Goal: Information Seeking & Learning: Learn about a topic

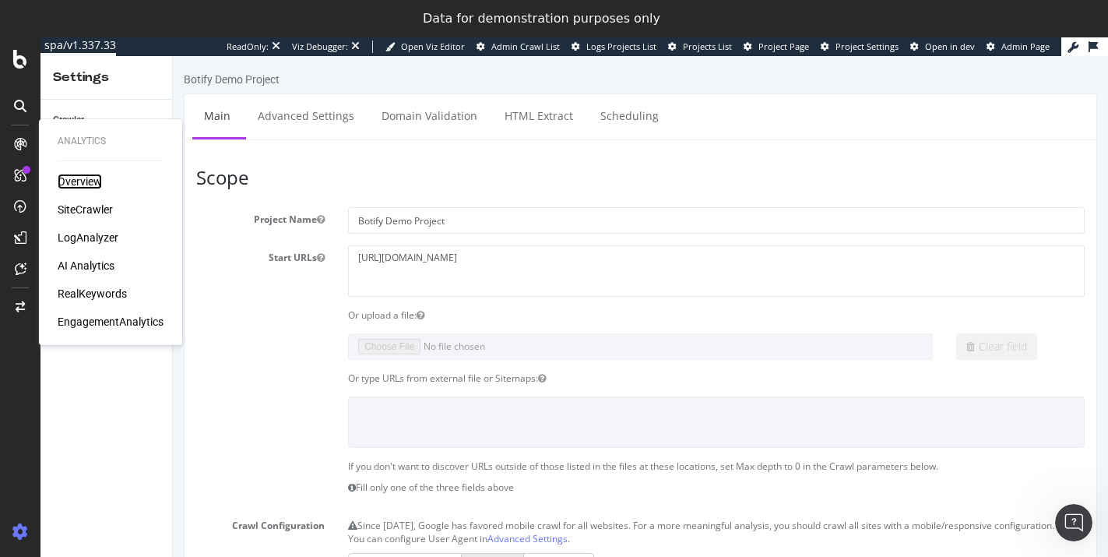
click at [79, 178] on div "Overview" at bounding box center [80, 182] width 44 height 16
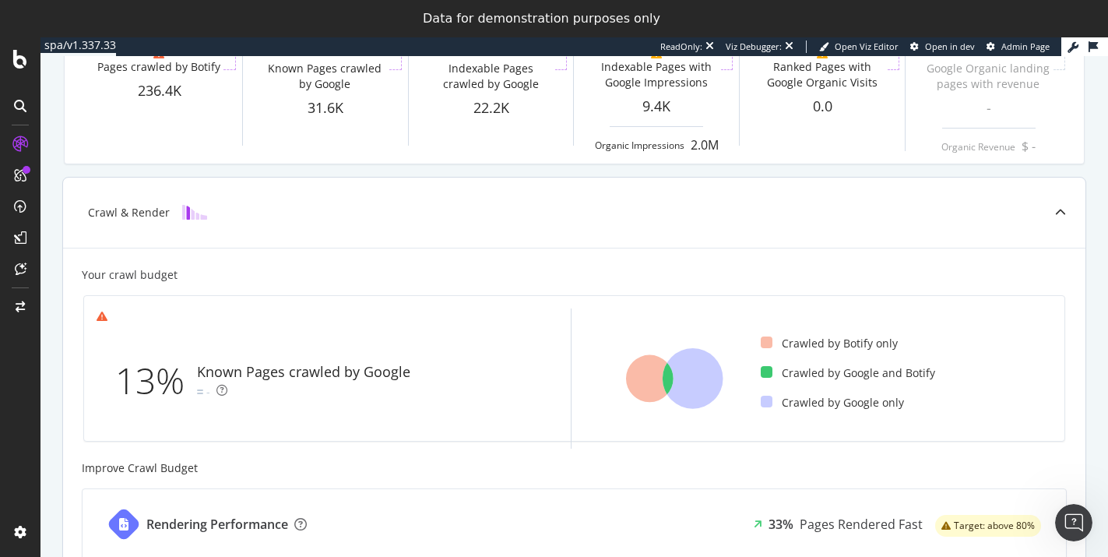
scroll to position [267, 0]
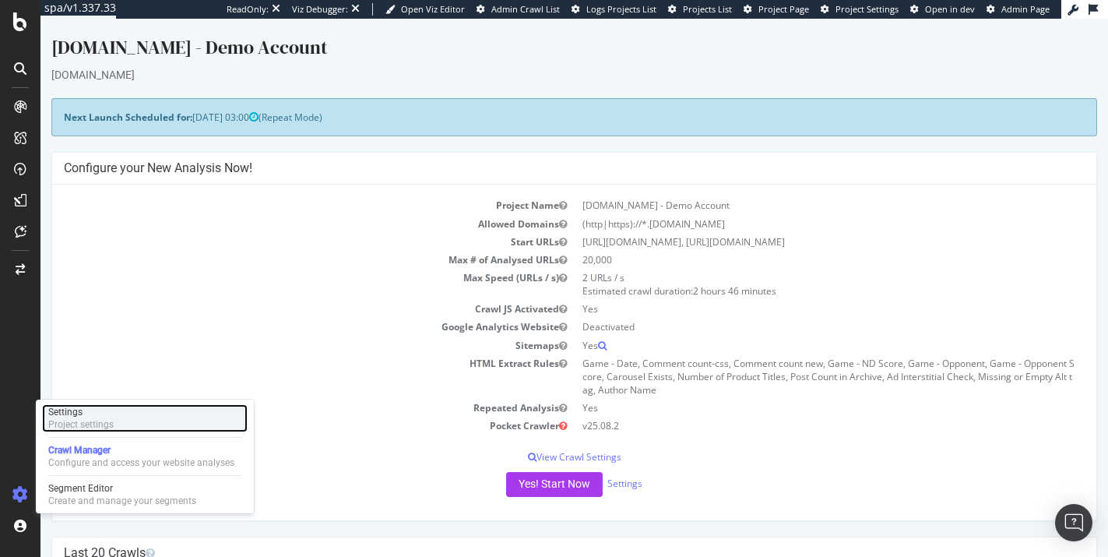
click at [70, 419] on div "Project settings" at bounding box center [80, 424] width 65 height 12
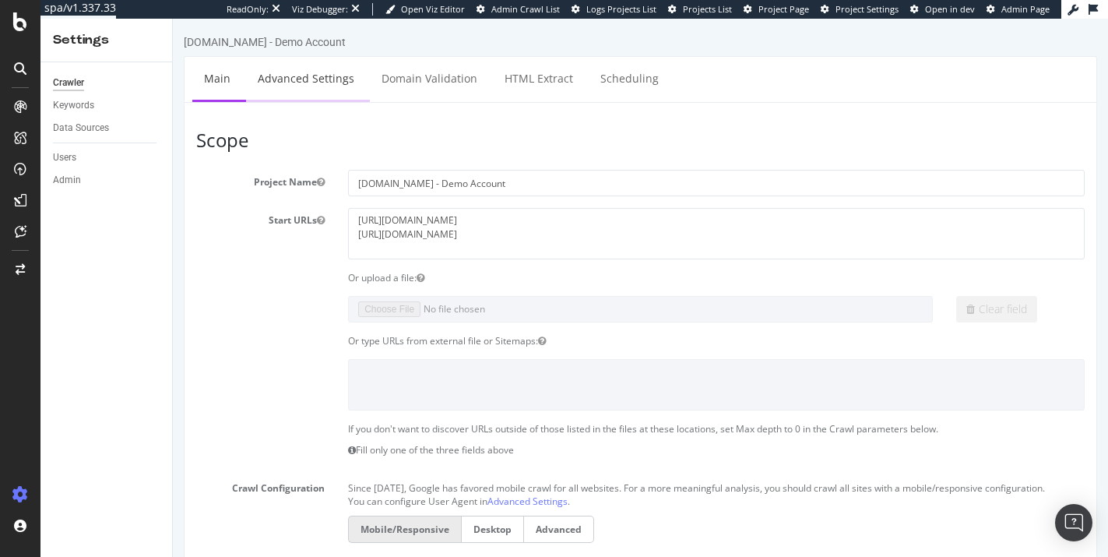
click at [293, 86] on link "Advanced Settings" at bounding box center [306, 78] width 120 height 43
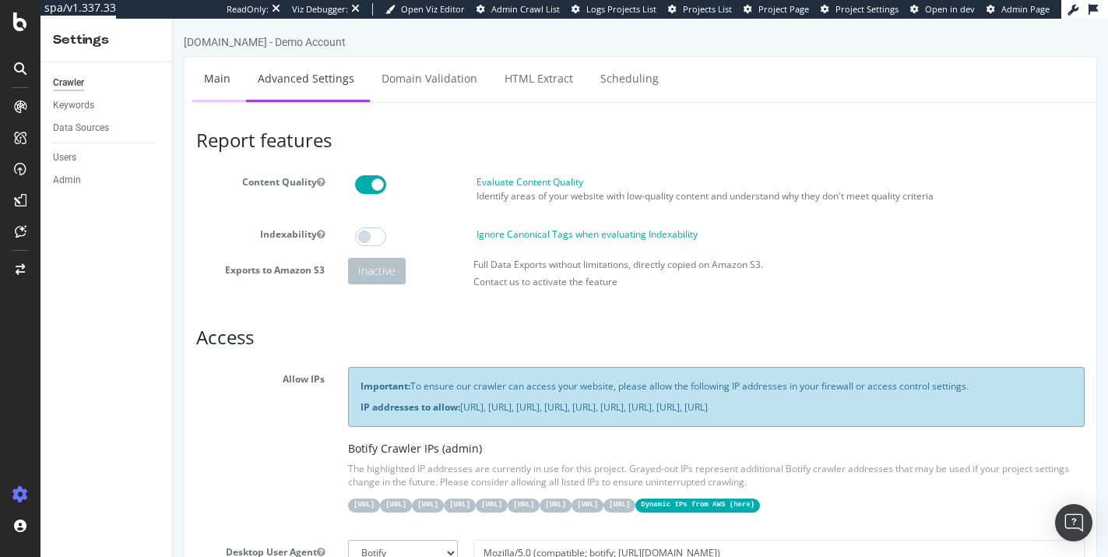
click at [218, 79] on link "Main" at bounding box center [217, 78] width 50 height 43
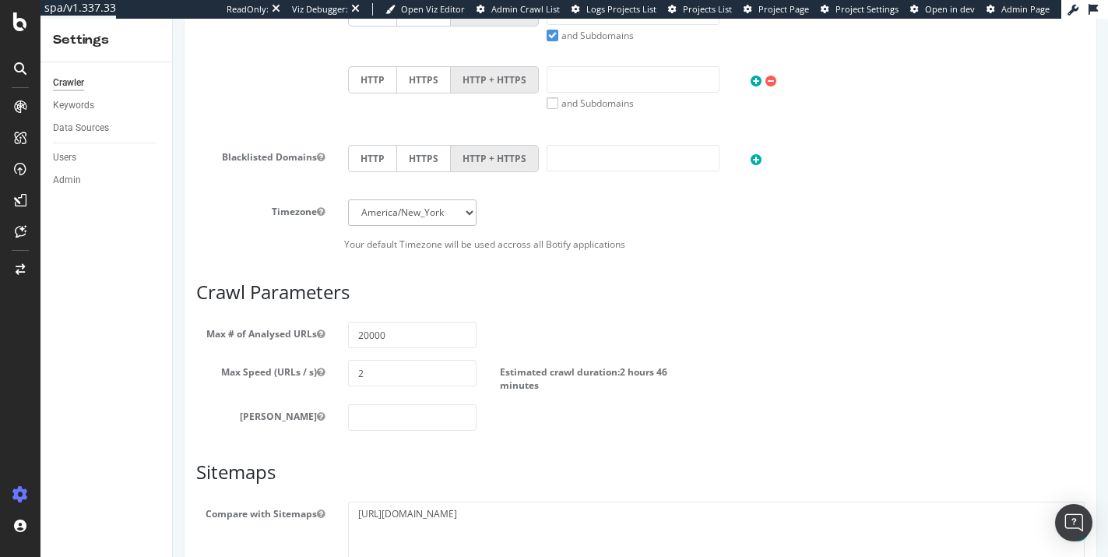
scroll to position [659, 0]
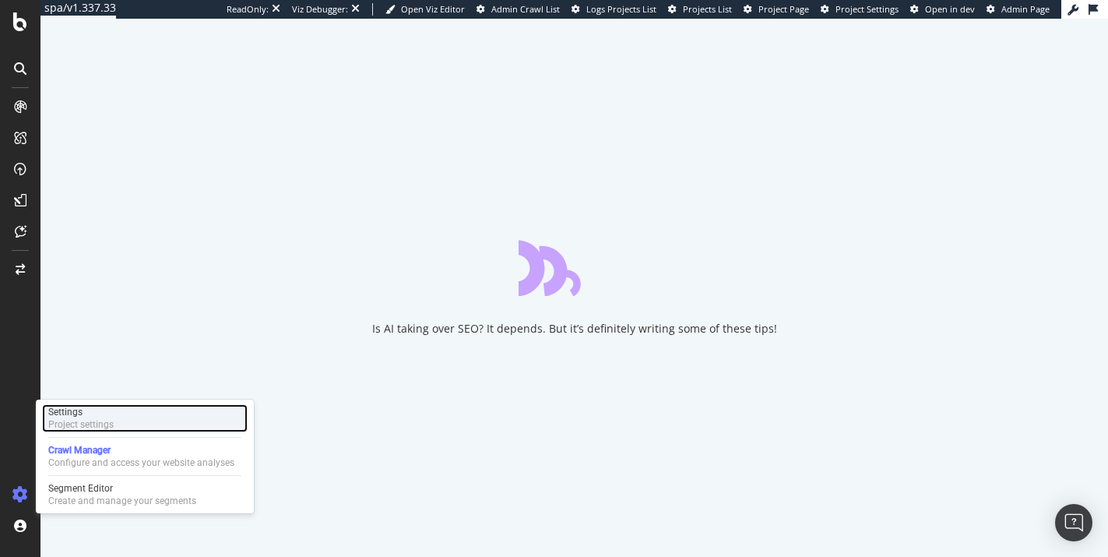
click at [72, 411] on div "Settings" at bounding box center [80, 412] width 65 height 12
click at [56, 412] on div "Settings" at bounding box center [80, 412] width 65 height 12
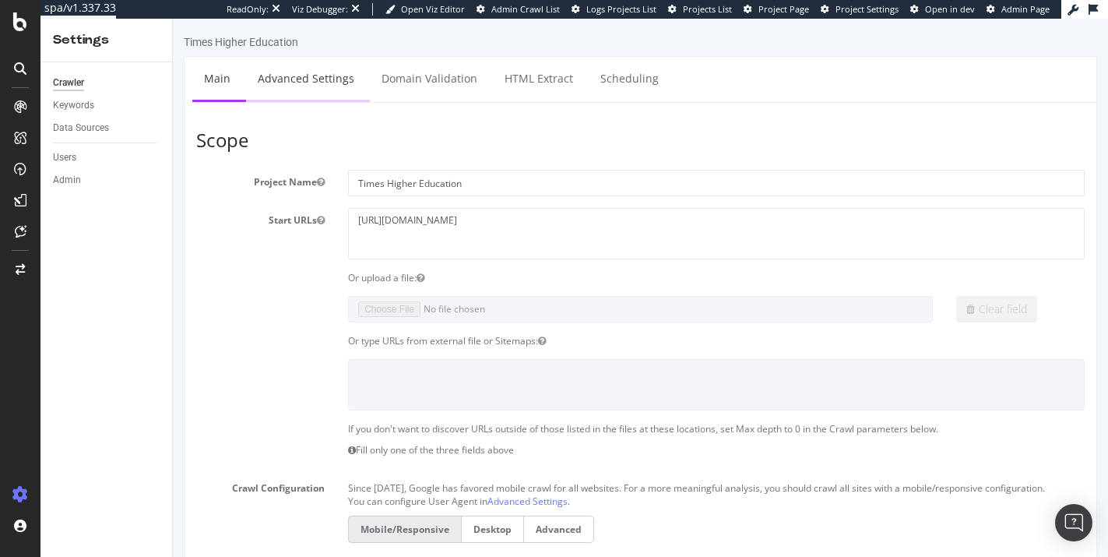
click at [276, 84] on link "Advanced Settings" at bounding box center [306, 78] width 120 height 43
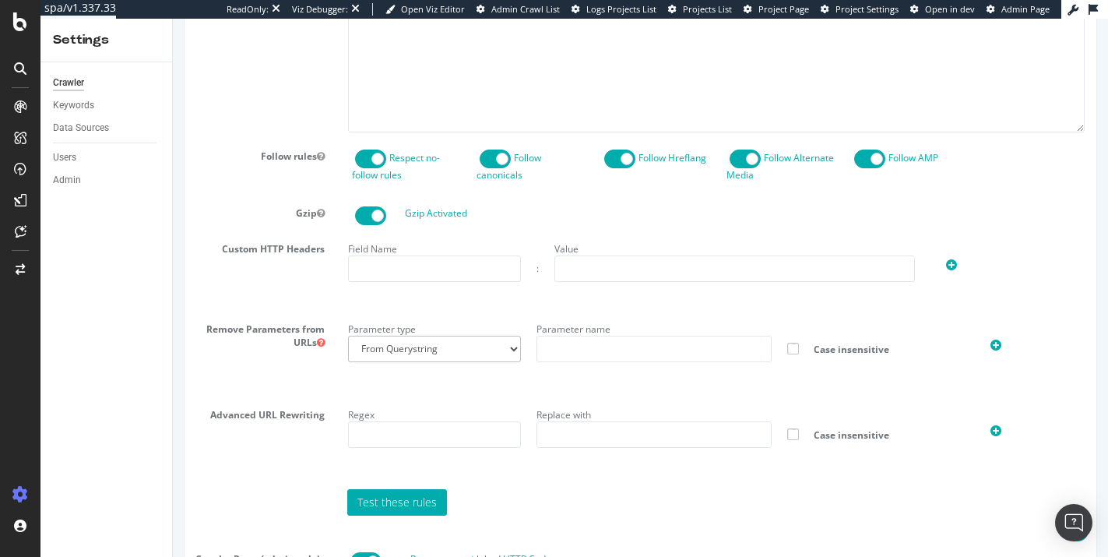
scroll to position [185, 0]
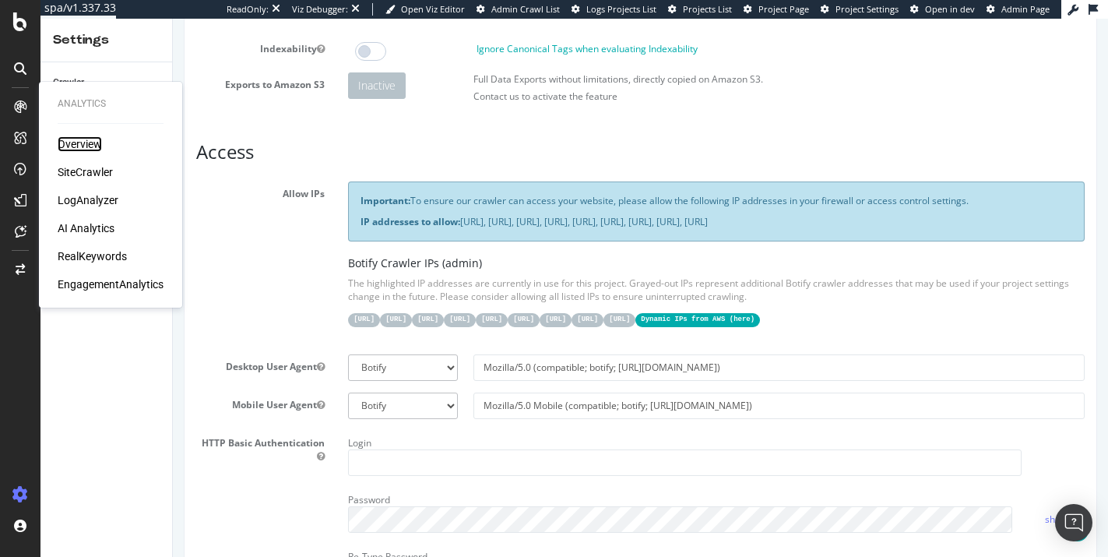
click at [71, 141] on div "Overview" at bounding box center [80, 144] width 44 height 16
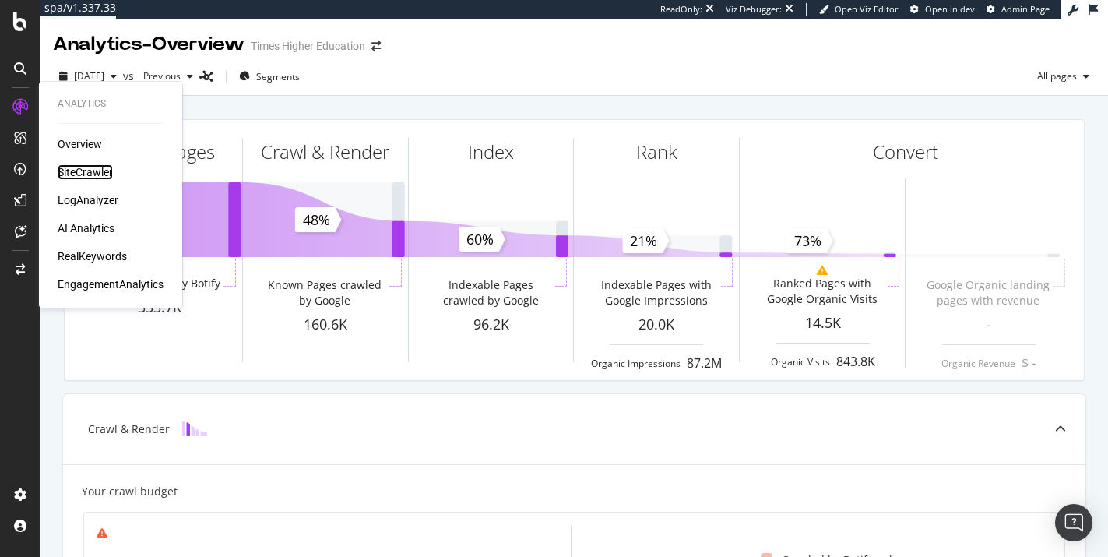
click at [101, 171] on div "SiteCrawler" at bounding box center [85, 172] width 55 height 16
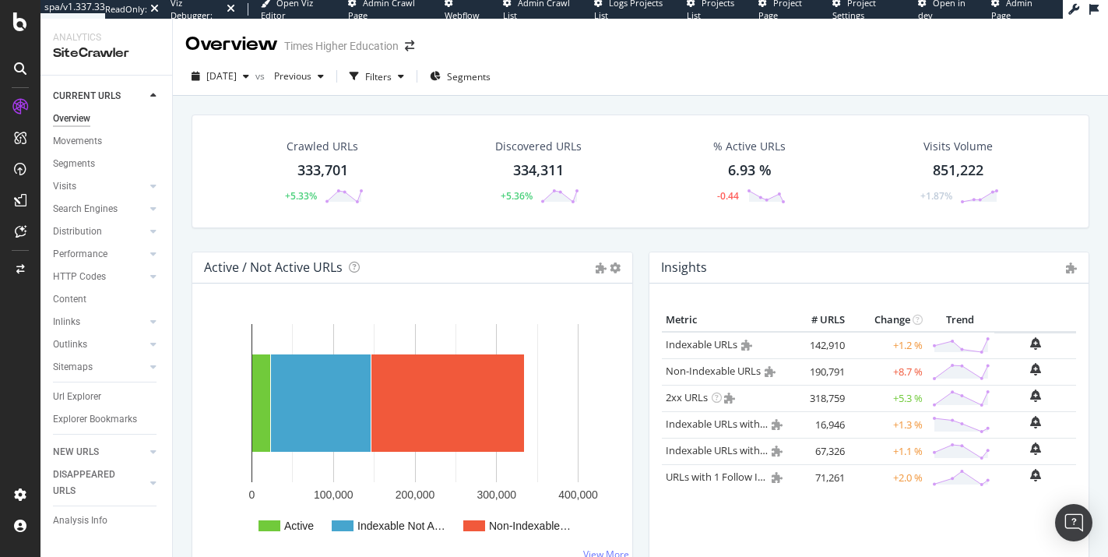
click at [511, 147] on div "Discovered URLs" at bounding box center [538, 147] width 86 height 16
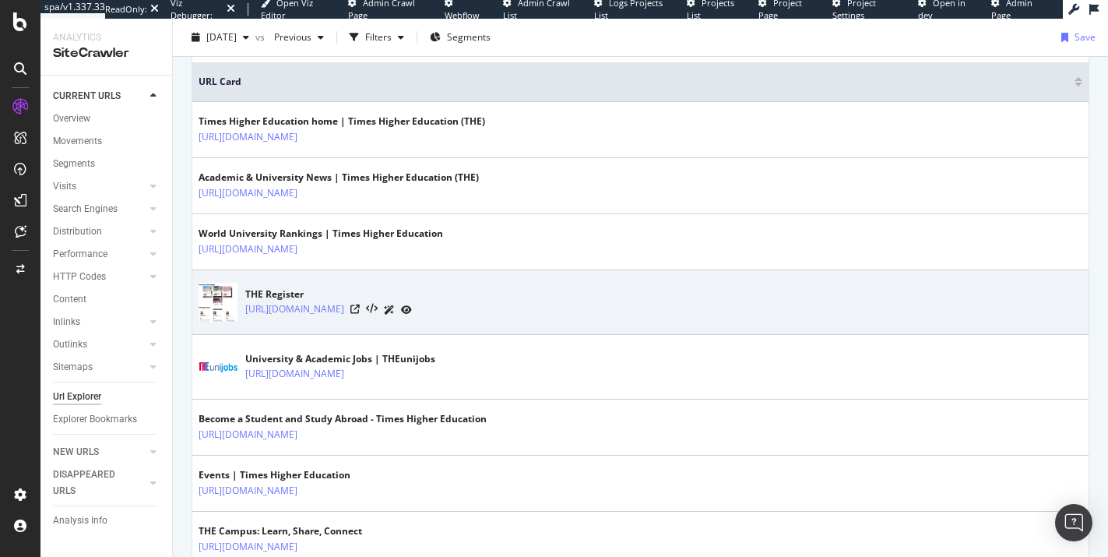
scroll to position [634, 0]
